Goal: Task Accomplishment & Management: Manage account settings

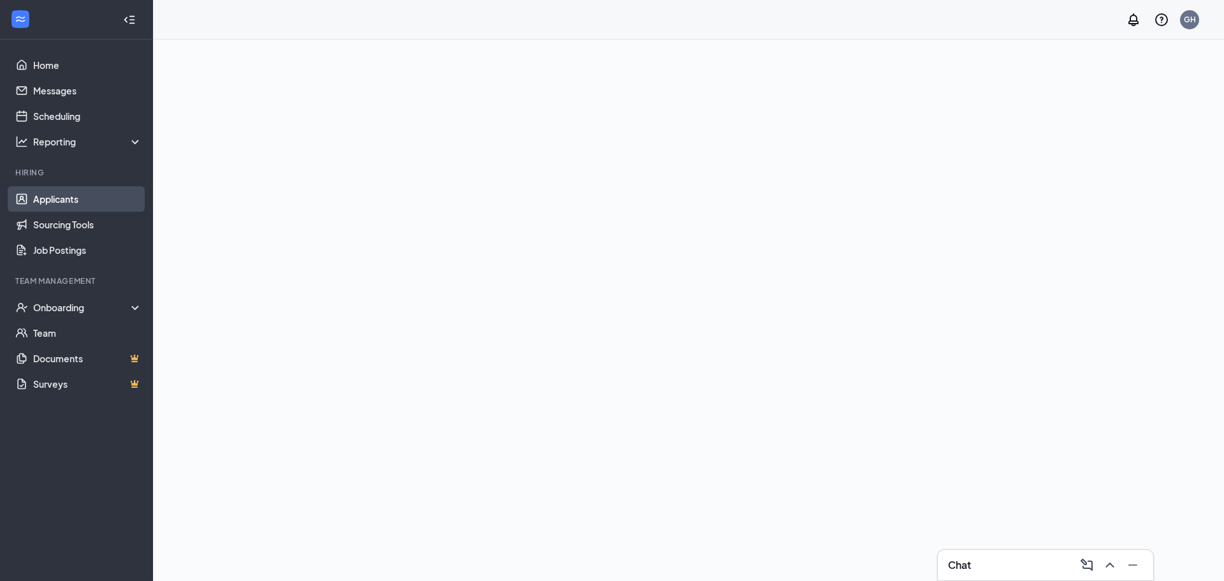
click at [35, 196] on link "Applicants" at bounding box center [87, 198] width 109 height 25
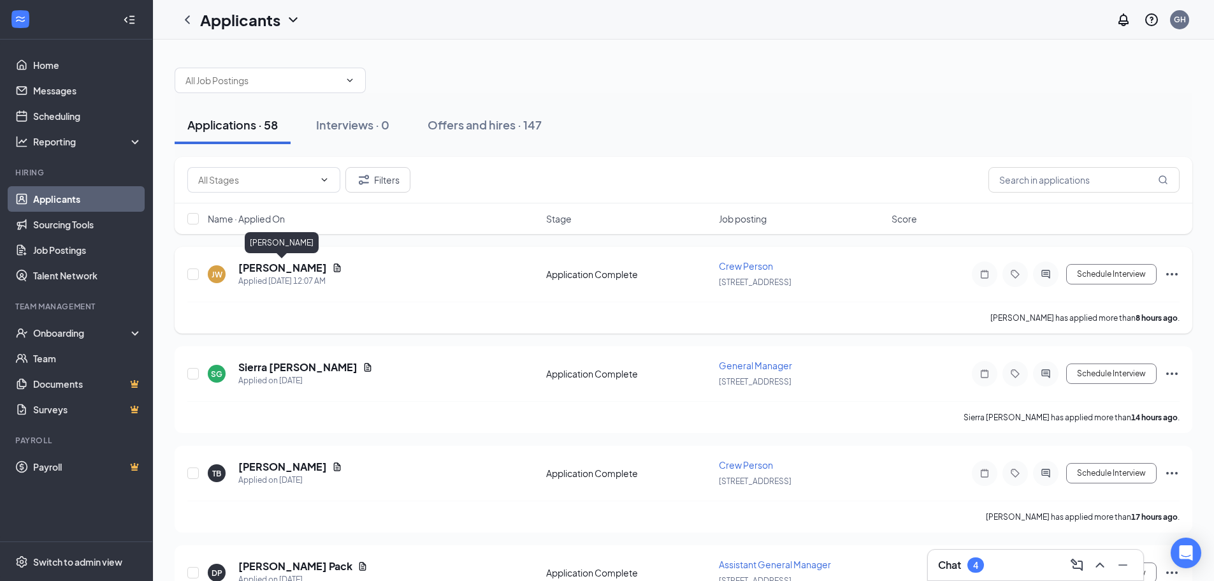
click at [273, 272] on h5 "[PERSON_NAME]" at bounding box center [282, 268] width 89 height 14
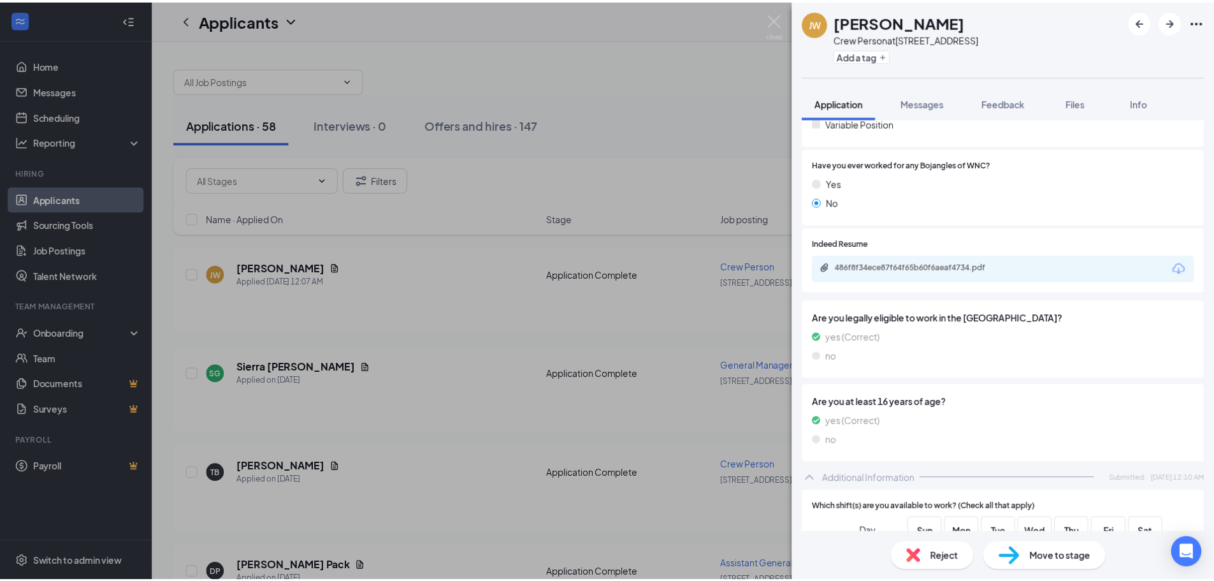
scroll to position [341, 0]
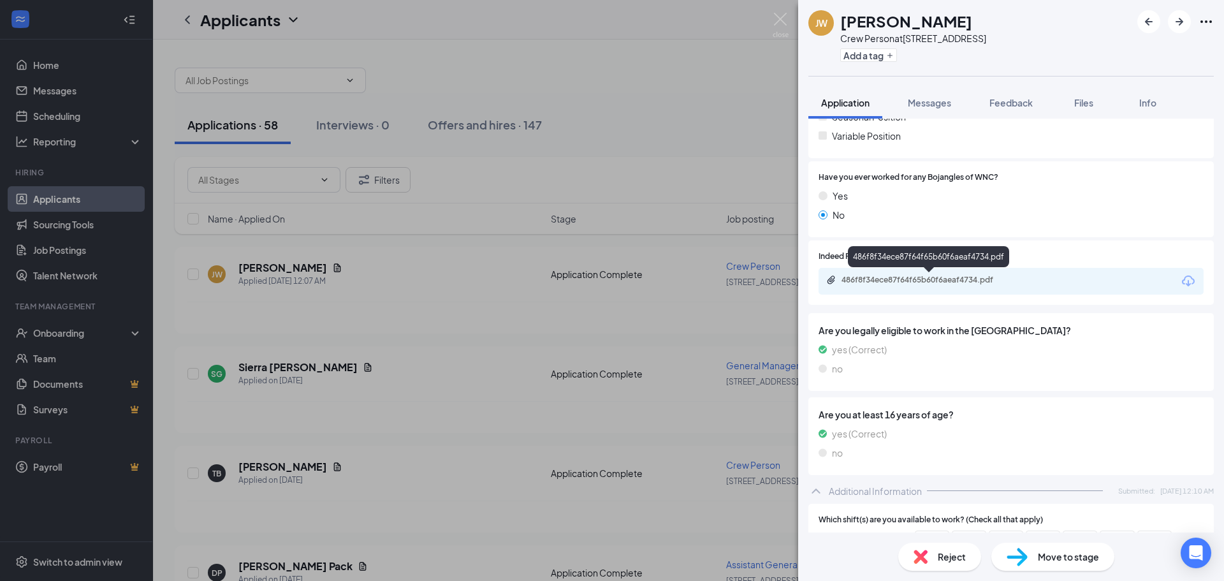
click at [927, 277] on div "486f8f34ece87f64f65b60f6aeaf4734.pdf" at bounding box center [930, 280] width 178 height 10
click at [783, 17] on img at bounding box center [780, 25] width 16 height 25
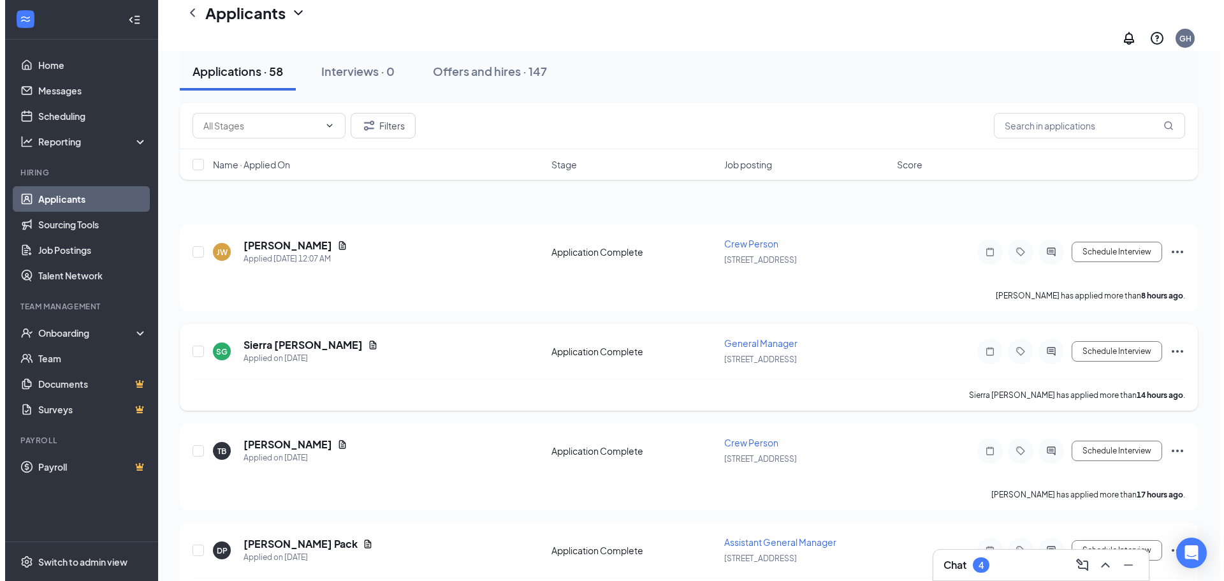
scroll to position [64, 0]
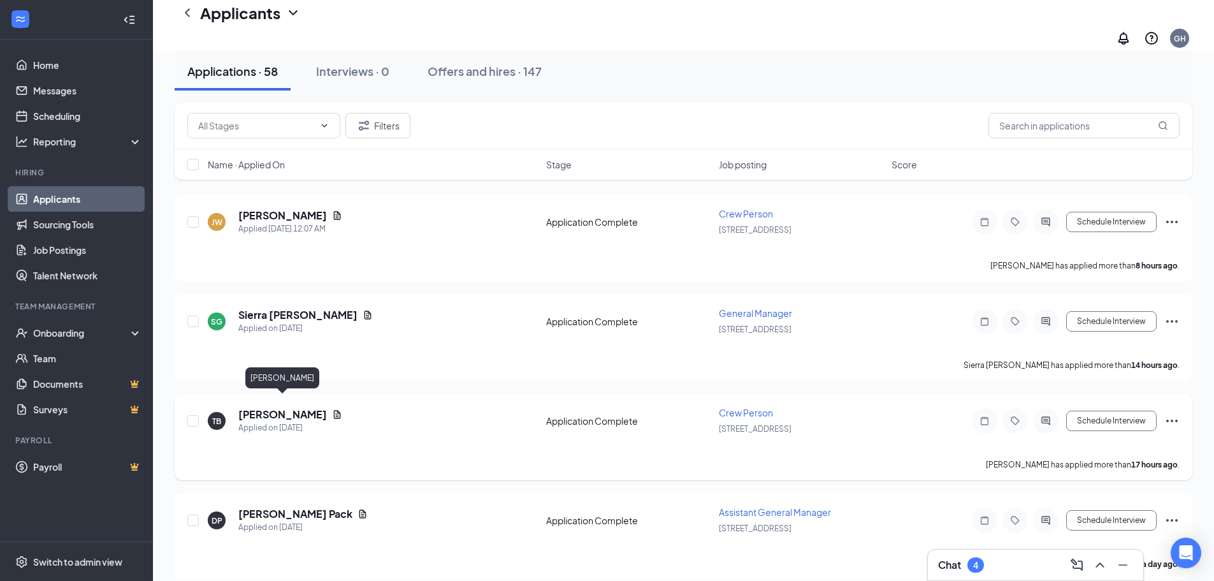
click at [294, 407] on h5 "[PERSON_NAME]" at bounding box center [282, 414] width 89 height 14
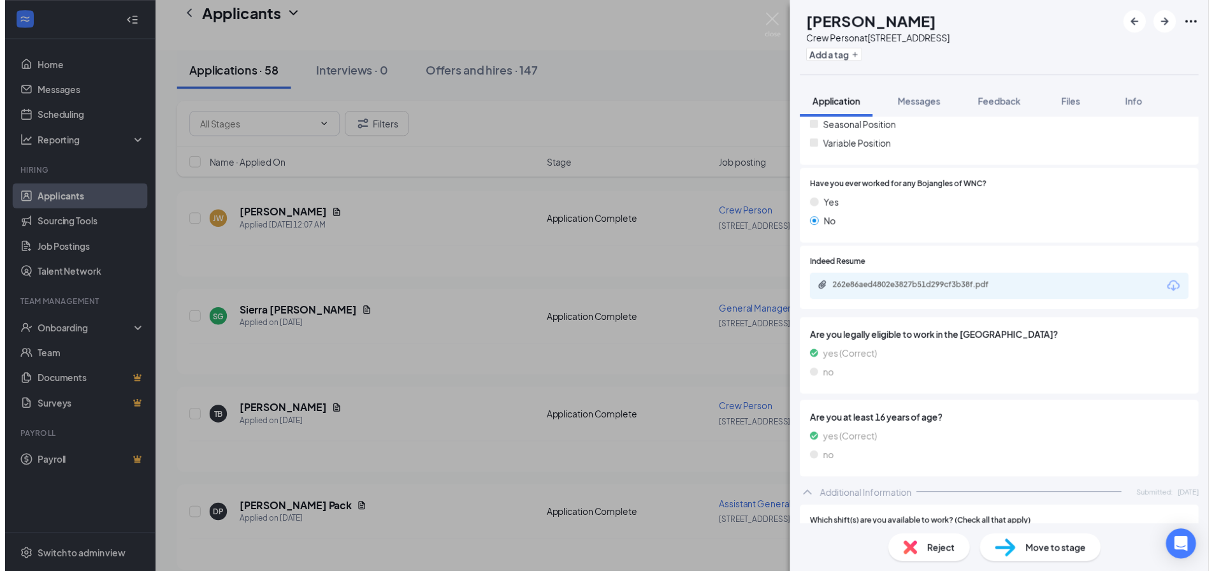
scroll to position [382, 0]
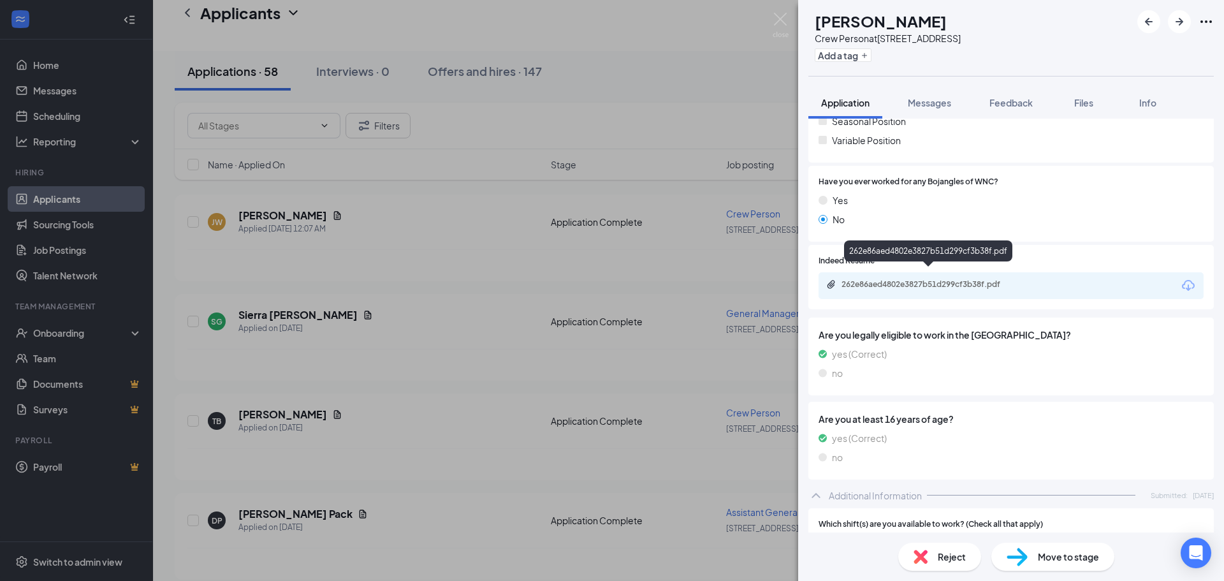
click at [930, 279] on div "262e86aed4802e3827b51d299cf3b38f.pdf" at bounding box center [930, 284] width 178 height 10
click at [783, 25] on img at bounding box center [780, 25] width 16 height 25
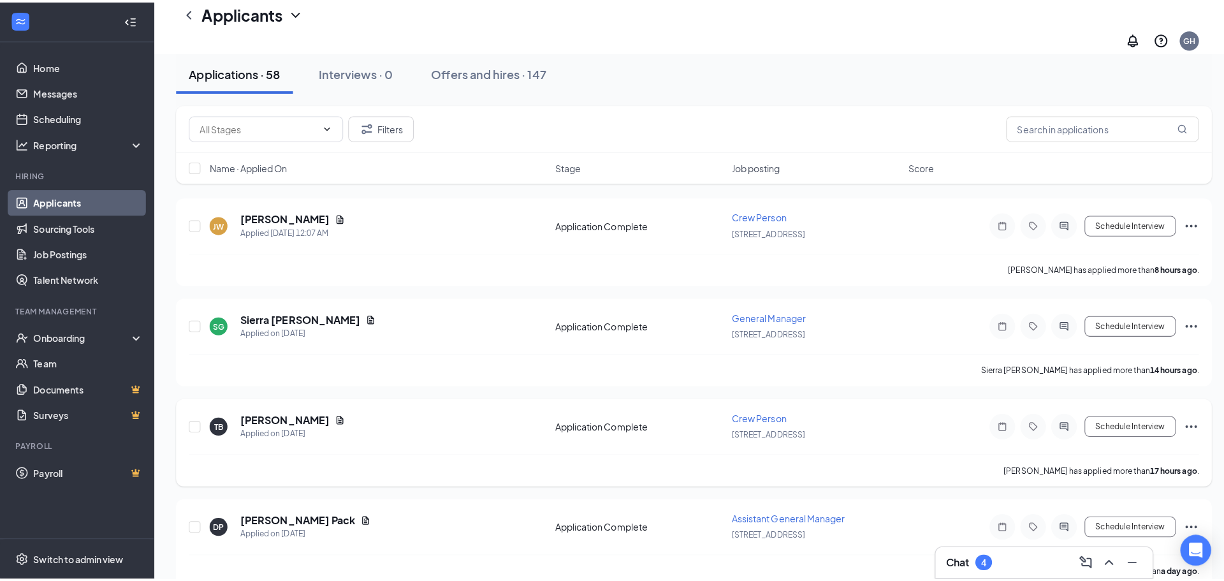
scroll to position [191, 0]
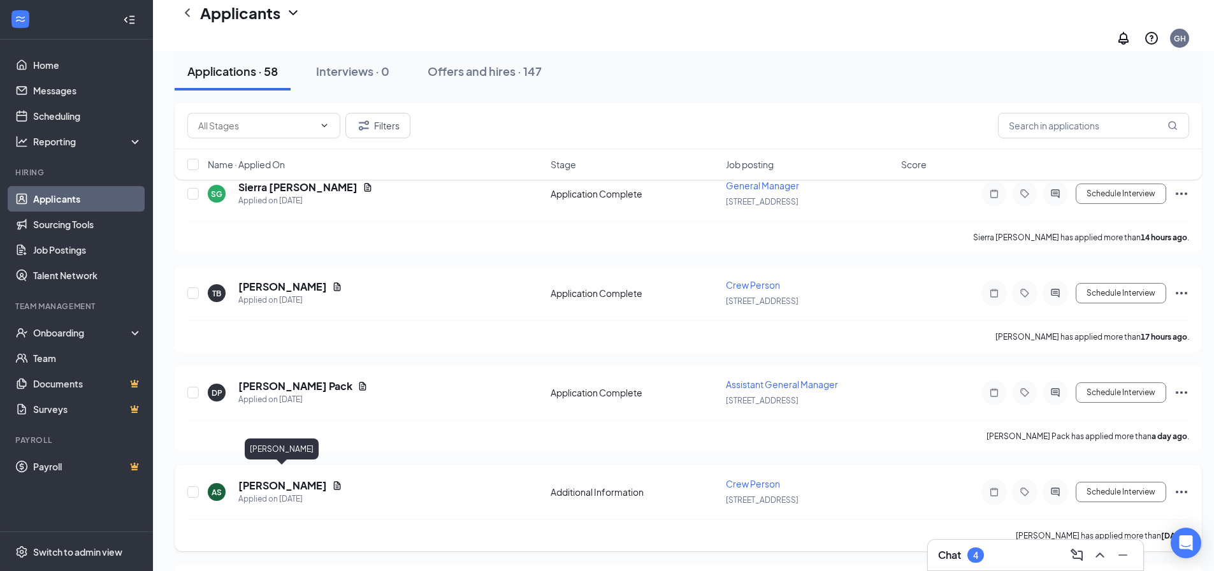
click at [268, 479] on h5 "[PERSON_NAME]" at bounding box center [282, 486] width 89 height 14
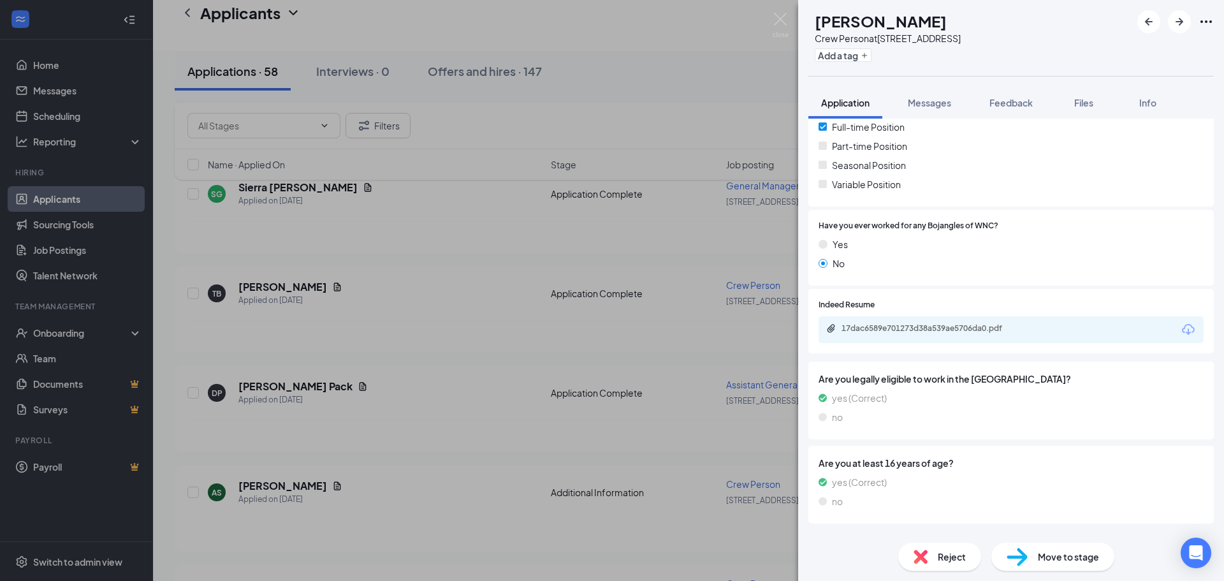
scroll to position [348, 0]
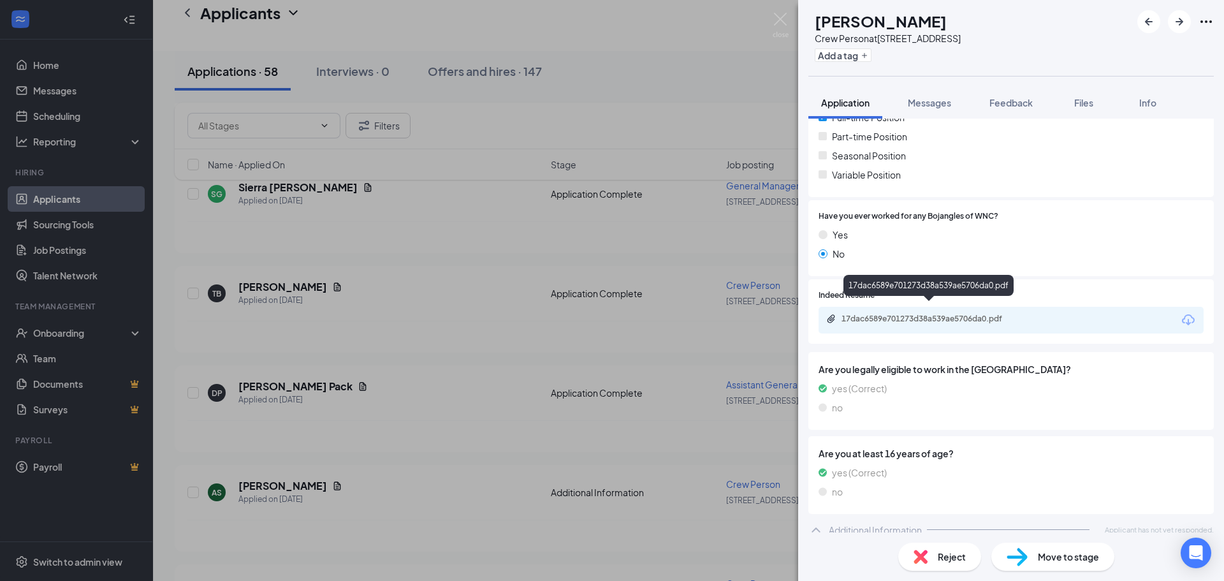
click at [1006, 314] on div "17dac6589e701273d38a539ae5706da0.pdf" at bounding box center [930, 319] width 178 height 10
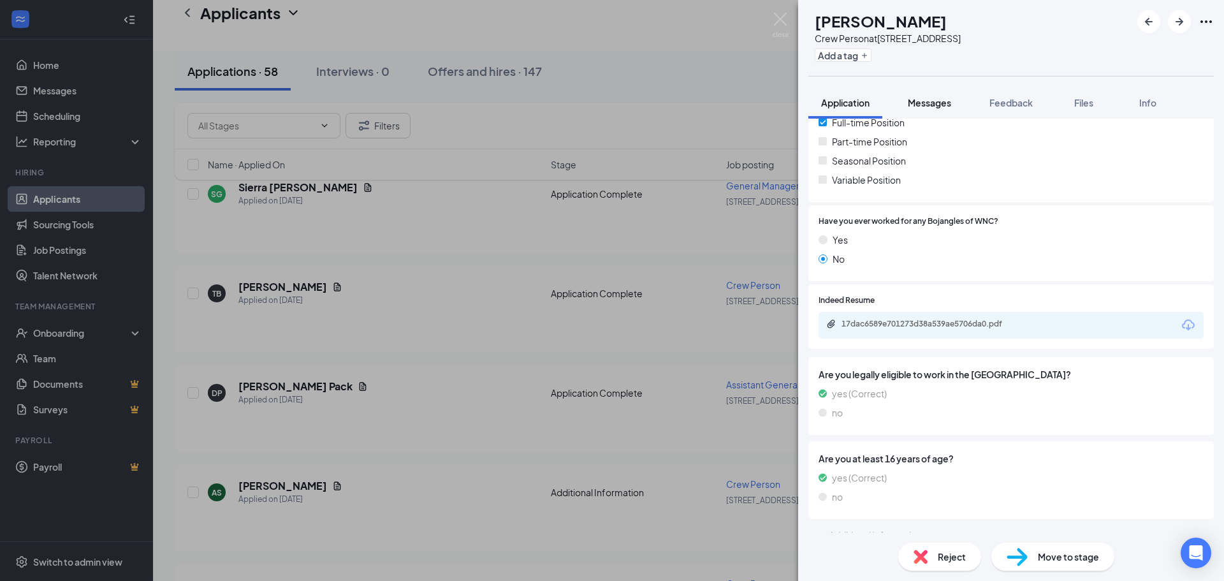
click at [940, 105] on span "Messages" at bounding box center [929, 102] width 43 height 11
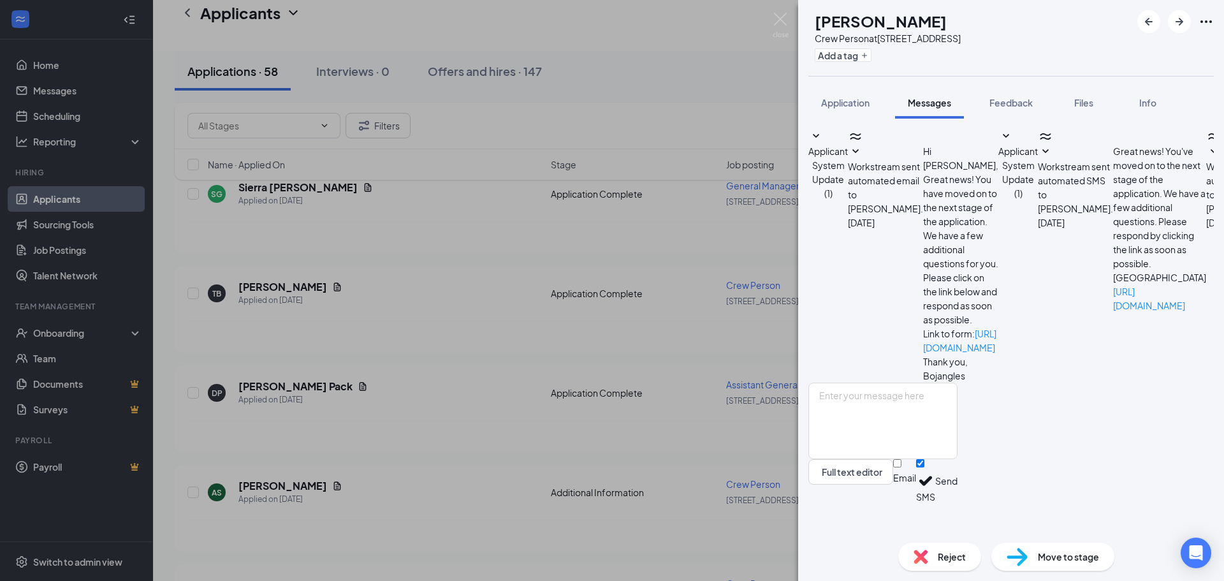
scroll to position [161, 0]
click at [913, 456] on textarea at bounding box center [882, 420] width 149 height 76
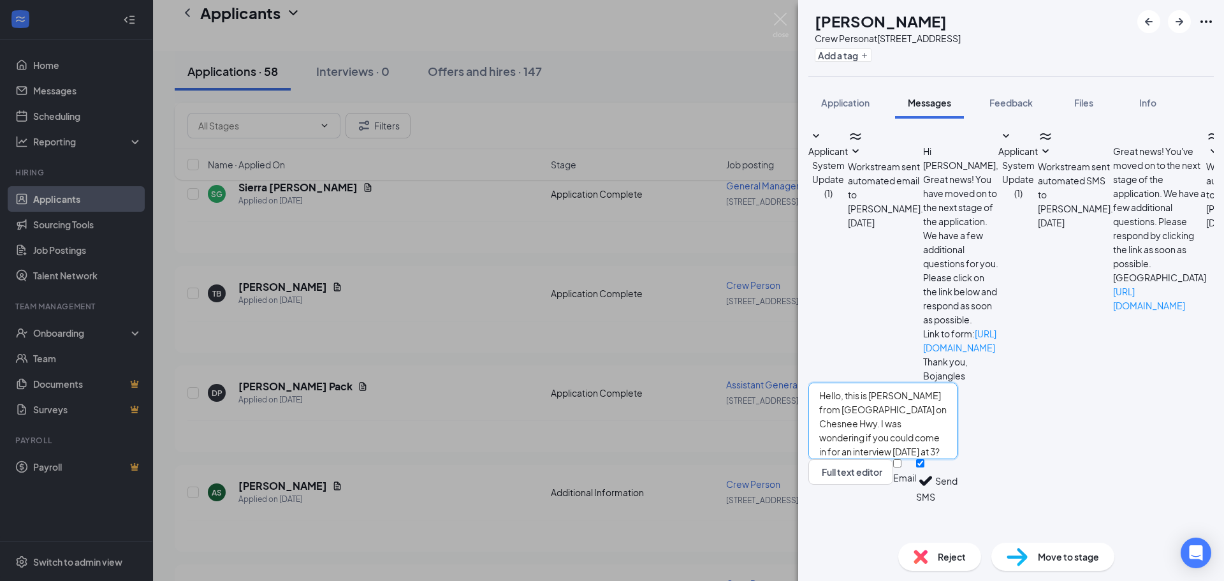
type textarea "Hello, this is [PERSON_NAME] from [GEOGRAPHIC_DATA] on Chesnee Hwy. I was wonde…"
click at [957, 503] on button "Send" at bounding box center [946, 481] width 22 height 44
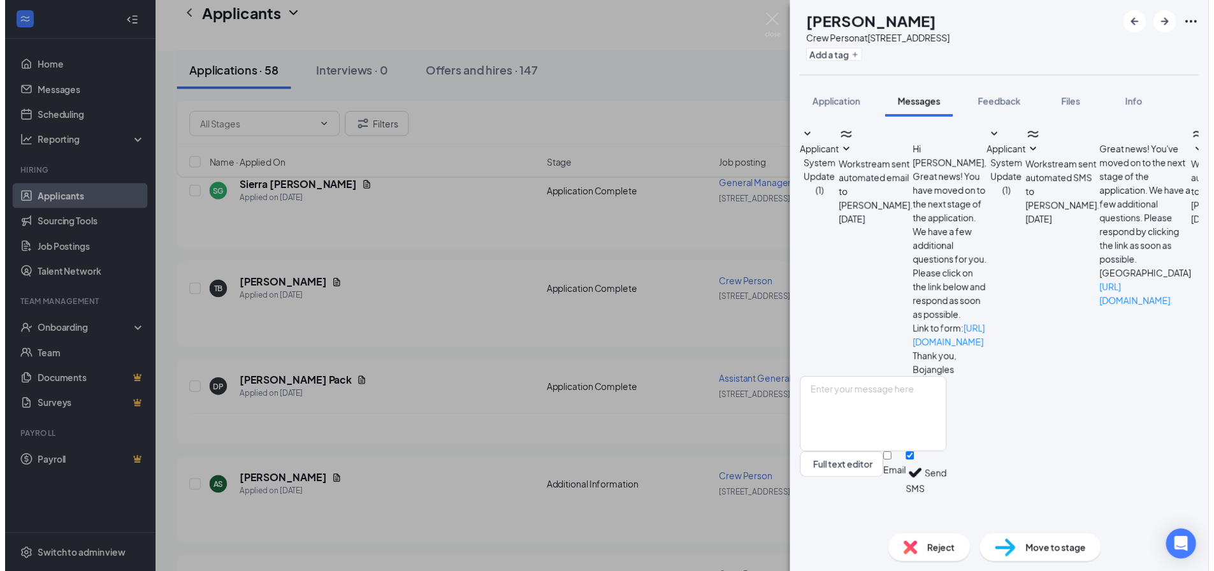
scroll to position [270, 0]
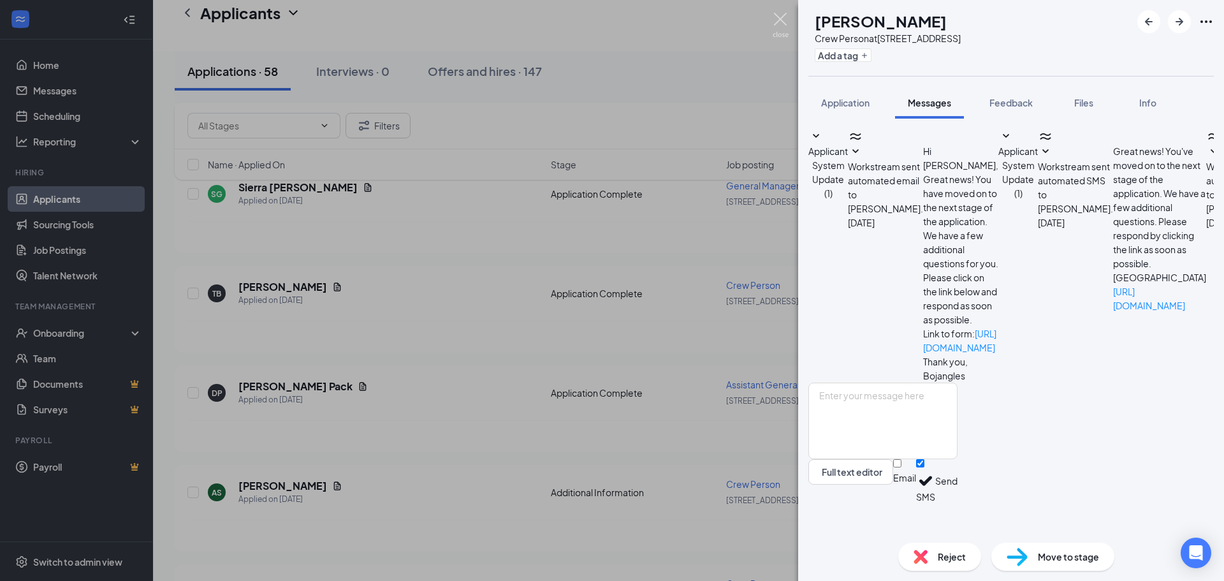
click at [783, 26] on img at bounding box center [780, 25] width 16 height 25
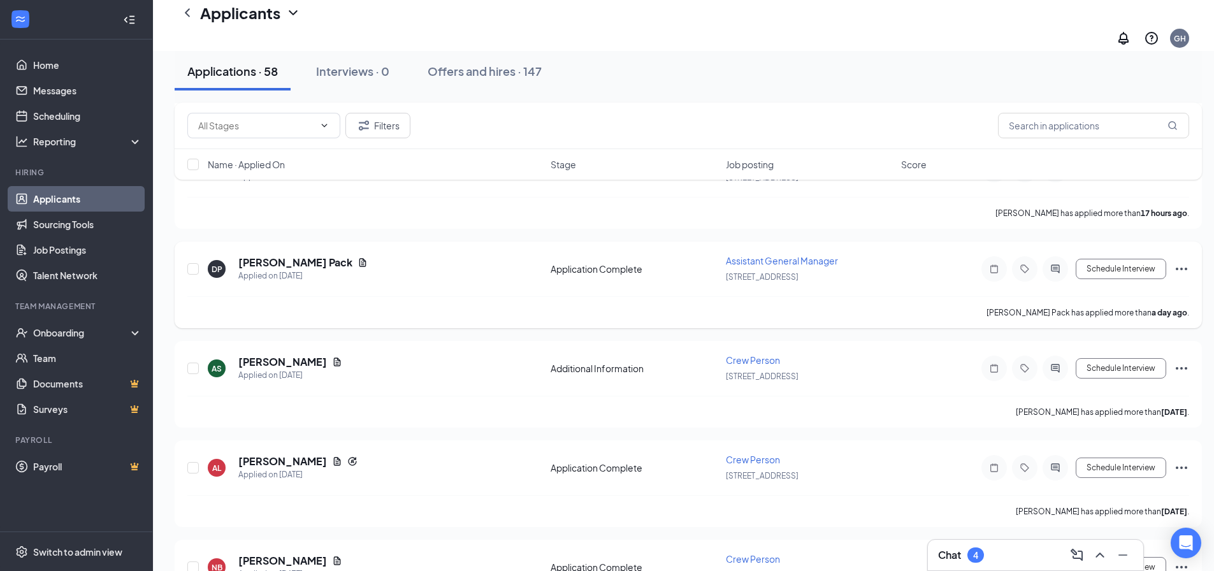
scroll to position [319, 0]
